Goal: Communication & Community: Answer question/provide support

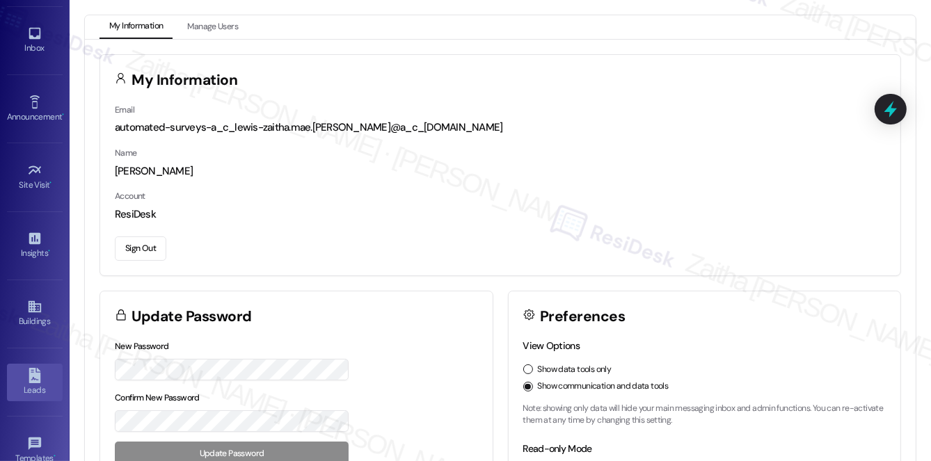
scroll to position [63, 0]
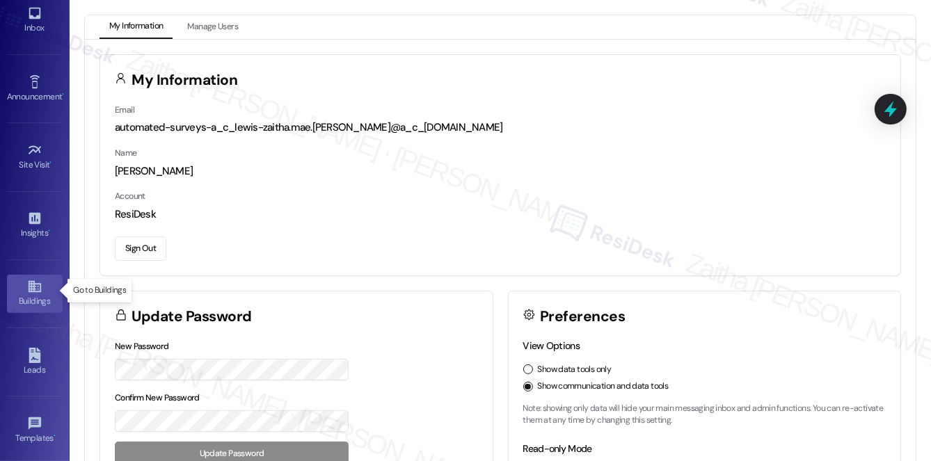
click at [34, 294] on div "Buildings" at bounding box center [35, 301] width 70 height 14
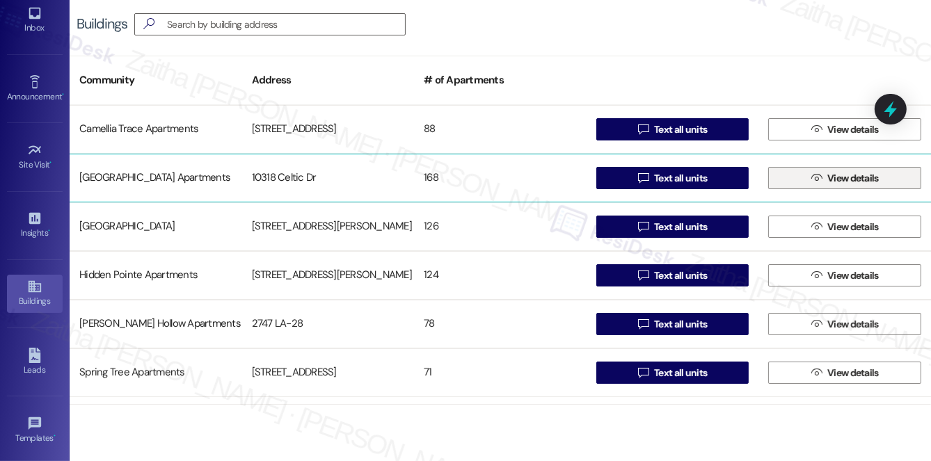
click at [842, 183] on span "View details" at bounding box center [854, 178] width 52 height 15
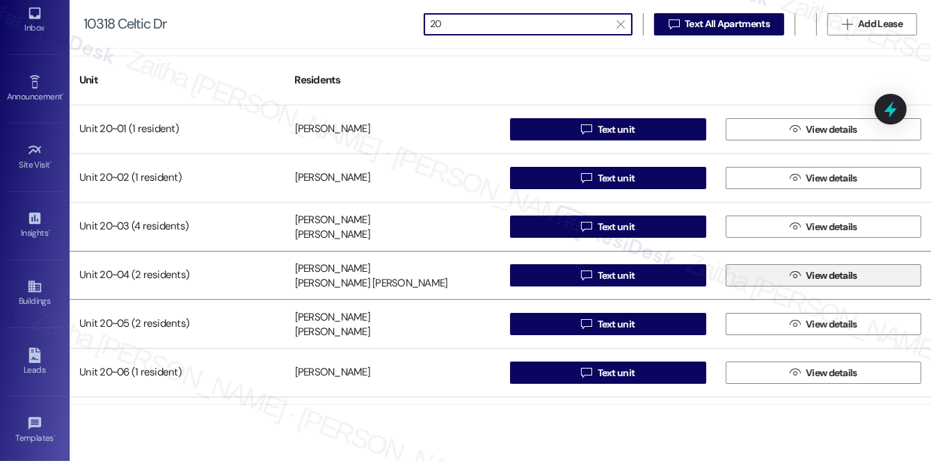
type input "20"
click at [826, 274] on span "View details" at bounding box center [832, 276] width 52 height 15
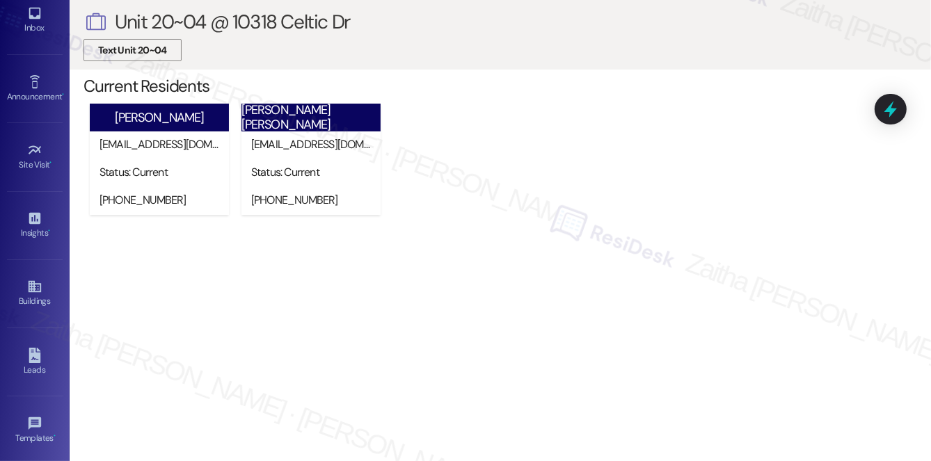
click at [140, 52] on span "Text Unit 20~04" at bounding box center [132, 50] width 69 height 15
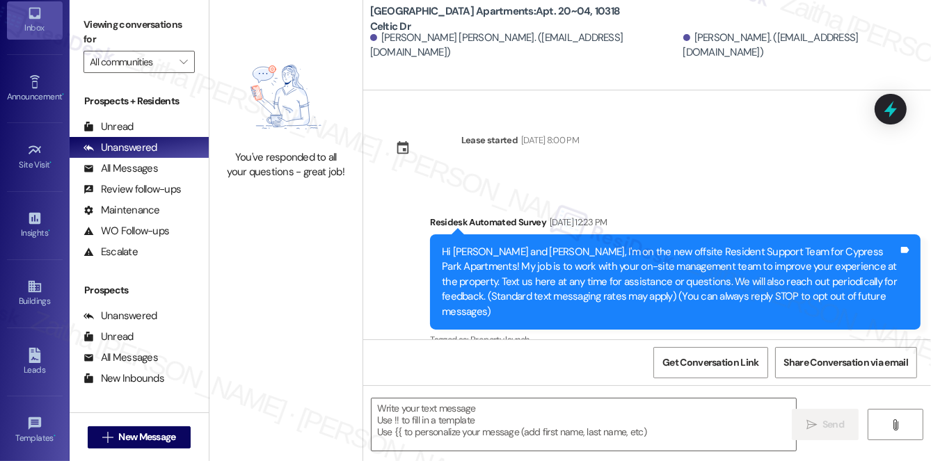
type textarea "Fetching suggested responses. Please feel free to read through the conversation…"
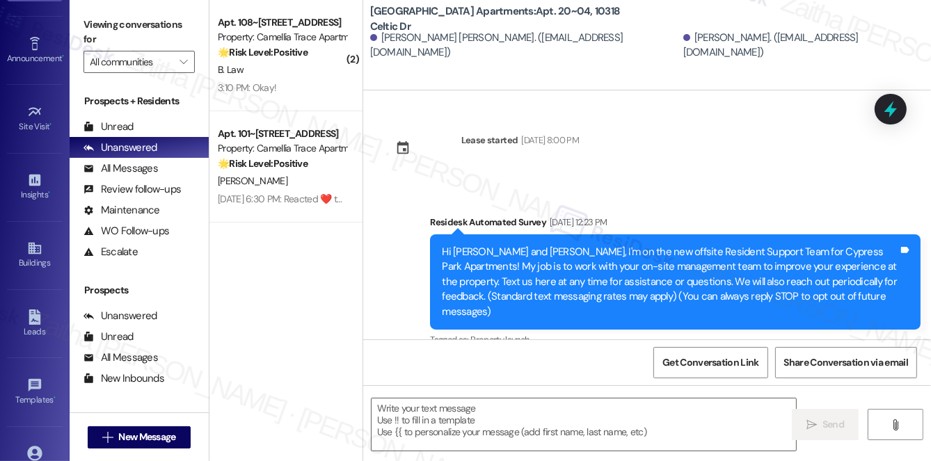
scroll to position [197, 0]
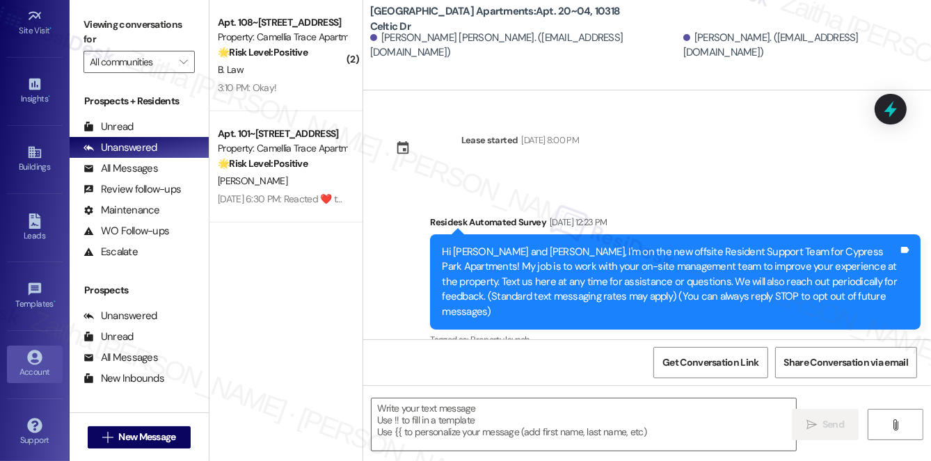
click at [28, 358] on icon at bounding box center [34, 357] width 15 height 15
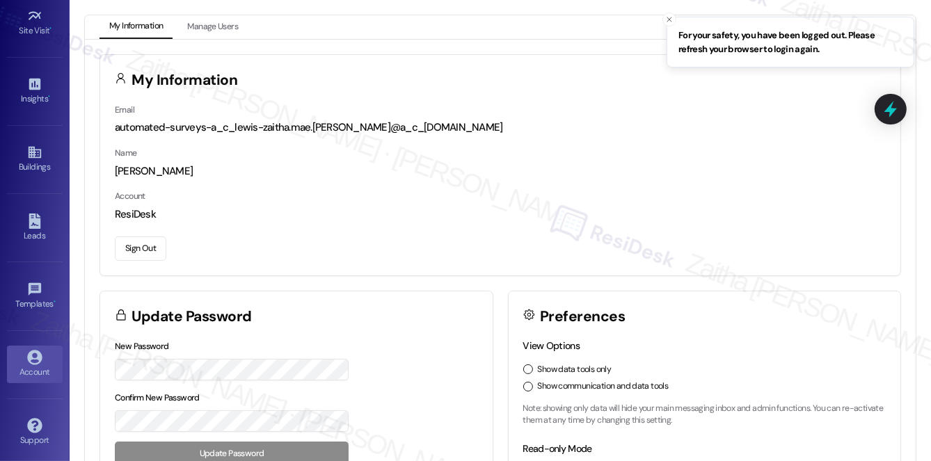
click at [145, 251] on button "Sign Out" at bounding box center [141, 249] width 52 height 24
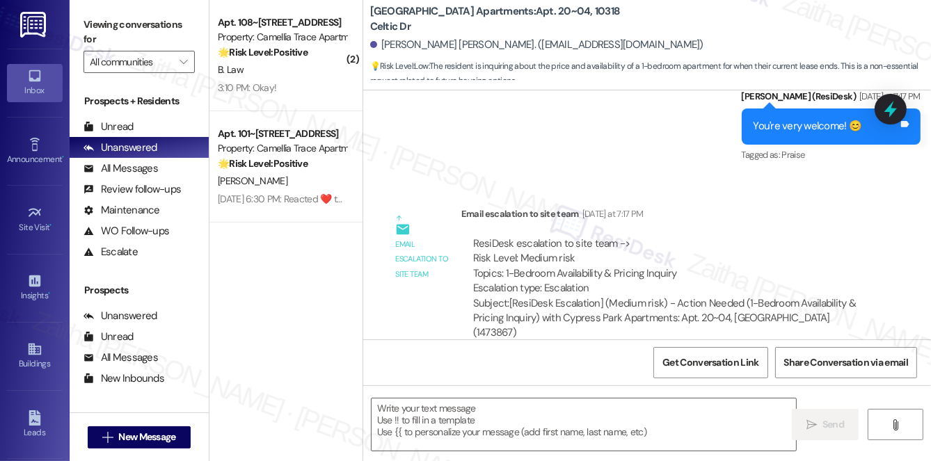
scroll to position [642, 0]
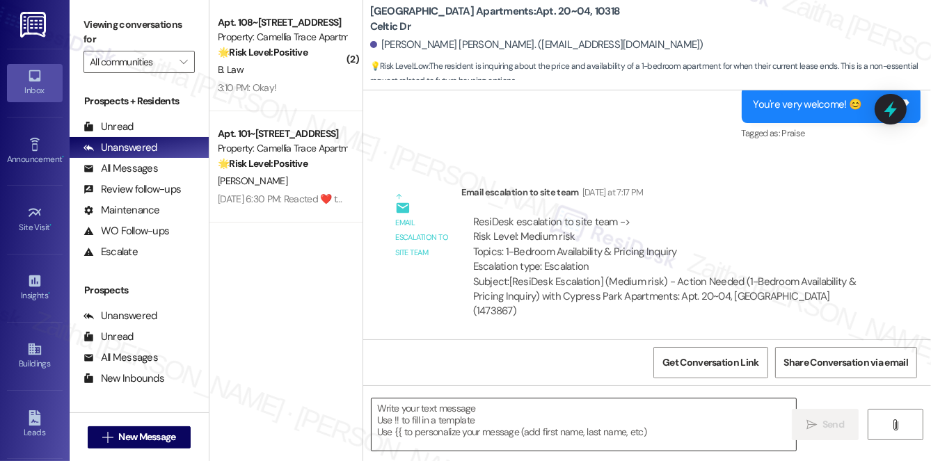
click at [402, 422] on textarea at bounding box center [584, 425] width 425 height 52
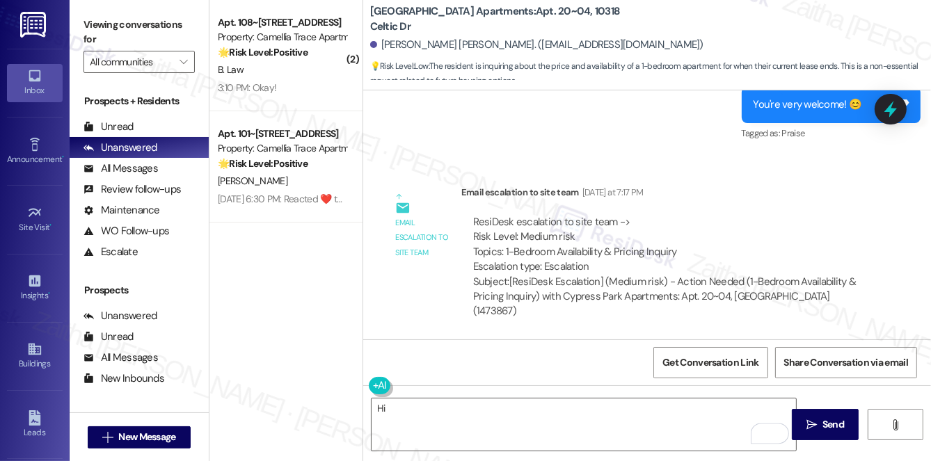
click at [393, 41] on div "[PERSON_NAME] [PERSON_NAME]. ([EMAIL_ADDRESS][DOMAIN_NAME])" at bounding box center [536, 45] width 333 height 15
copy div "[PERSON_NAME]"
click at [436, 407] on textarea "Hi" at bounding box center [584, 425] width 425 height 52
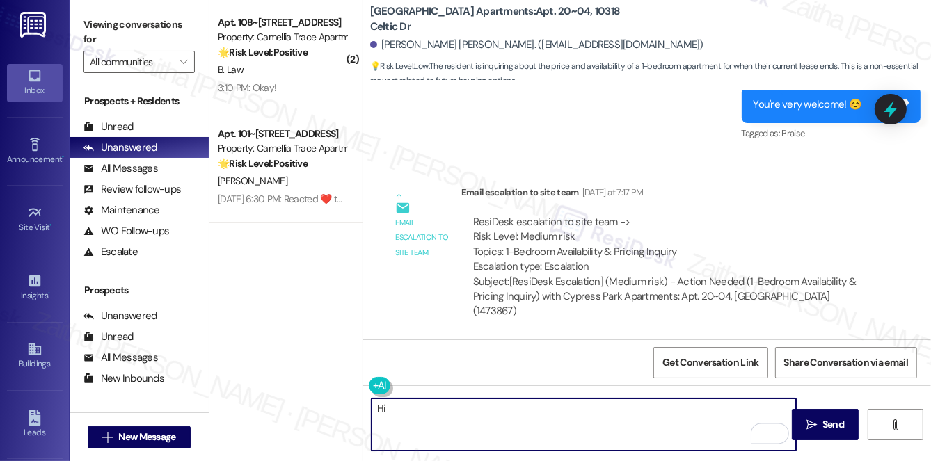
paste textarea "[PERSON_NAME]"
paste textarea "March/April is still too far out to provide exact pricing, but we can offer a r…"
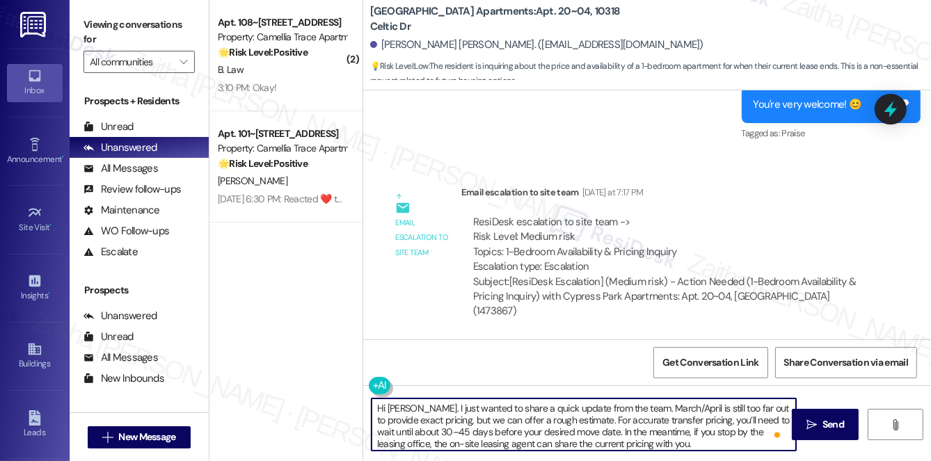
scroll to position [3, 0]
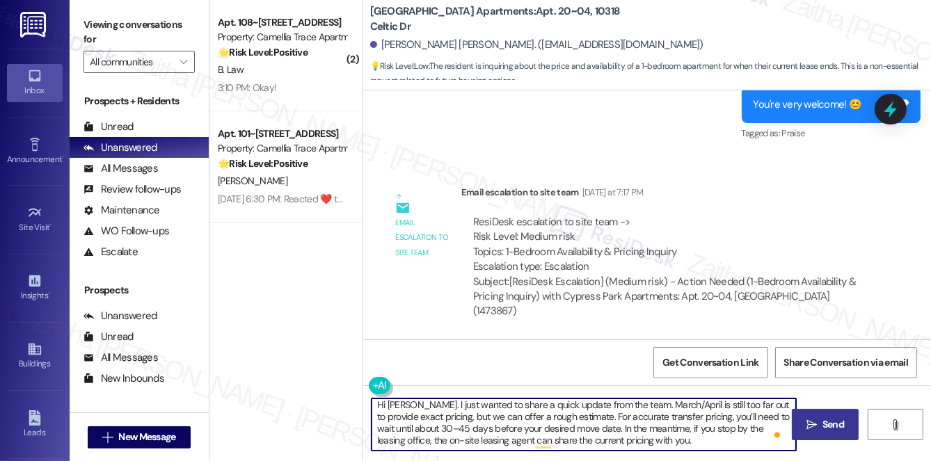
type textarea "Hi Bianco. I just wanted to share a quick update from the team. March/April is …"
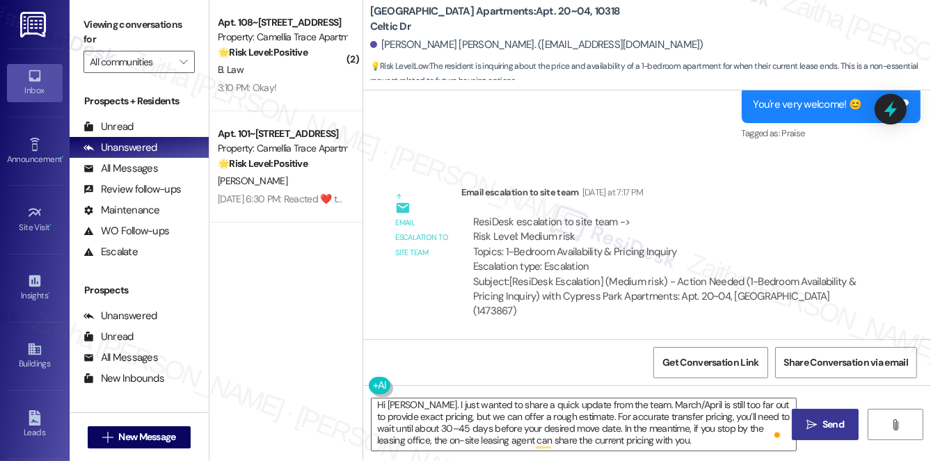
click at [814, 433] on button " Send" at bounding box center [826, 424] width 68 height 31
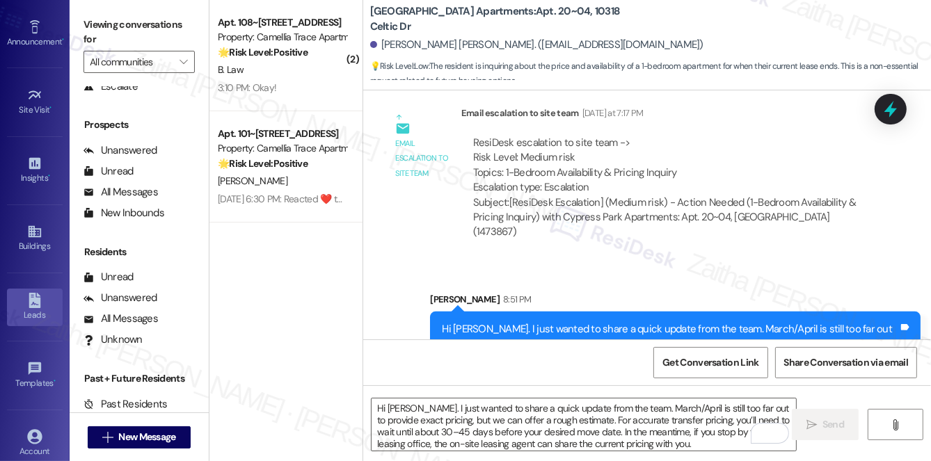
scroll to position [197, 0]
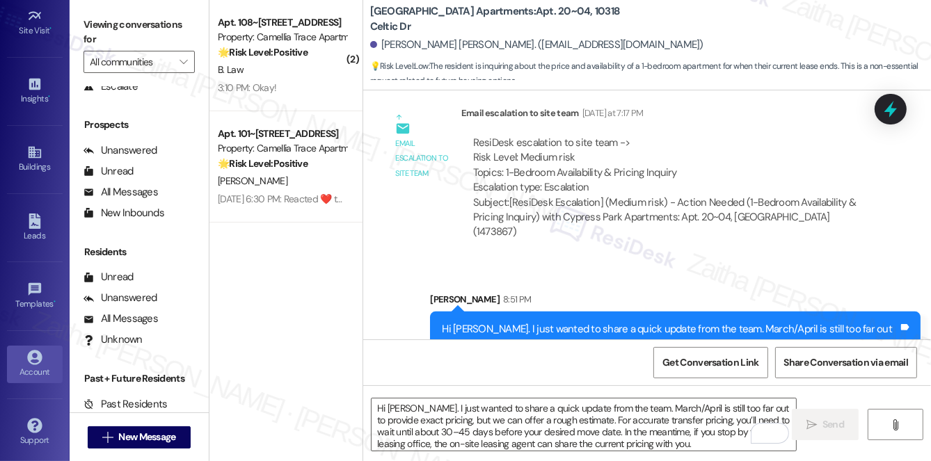
click at [38, 370] on div "Account" at bounding box center [35, 372] width 70 height 14
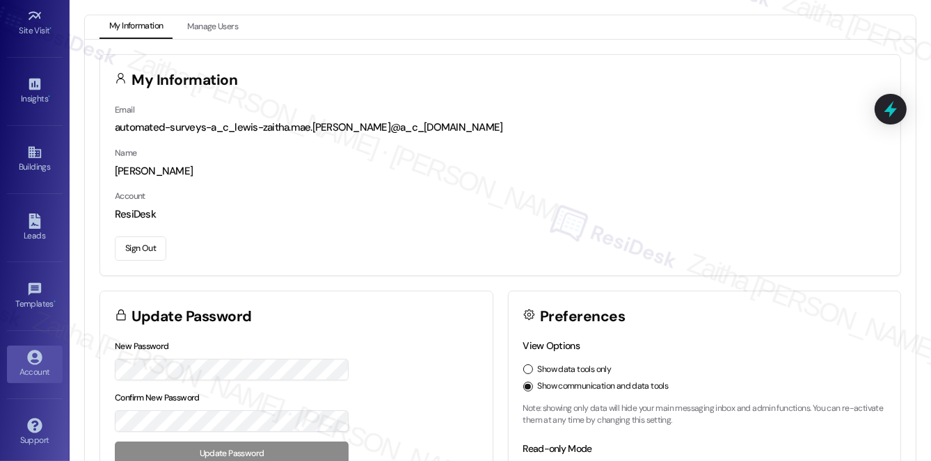
click at [148, 239] on button "Sign Out" at bounding box center [141, 249] width 52 height 24
